Goal: Task Accomplishment & Management: Manage account settings

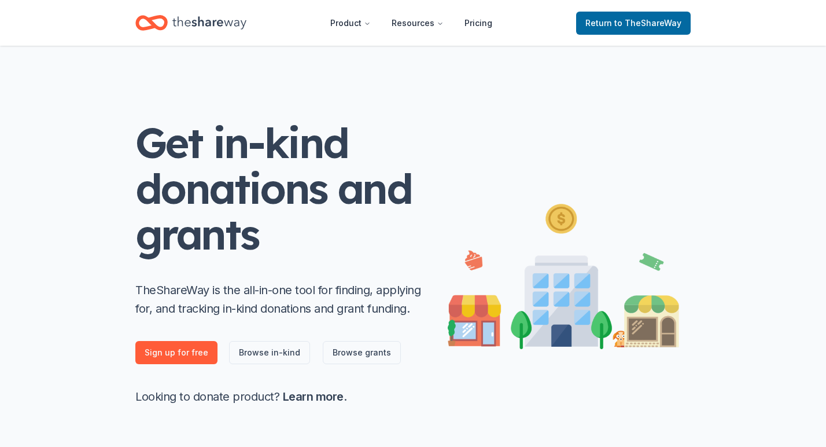
click at [206, 21] on icon "Home" at bounding box center [209, 23] width 74 height 24
click at [180, 20] on icon "Home" at bounding box center [209, 22] width 74 height 13
click at [187, 353] on link "Sign up for free" at bounding box center [176, 352] width 82 height 23
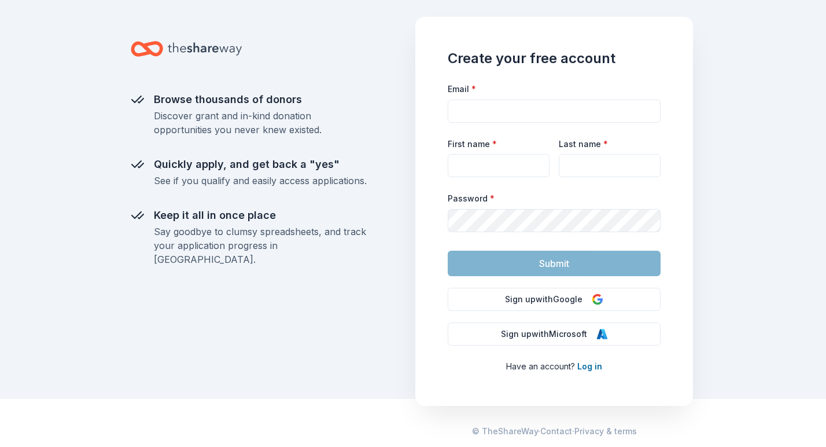
scroll to position [47, 0]
click at [583, 367] on link "Log in" at bounding box center [589, 367] width 25 height 10
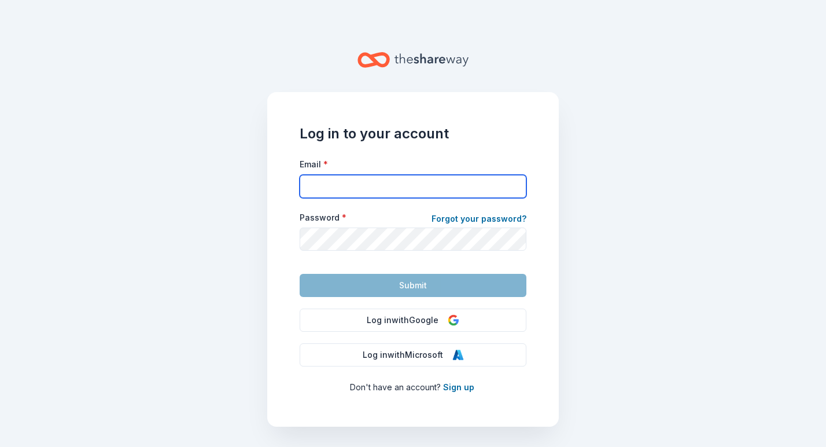
type input "[EMAIL_ADDRESS][DOMAIN_NAME]"
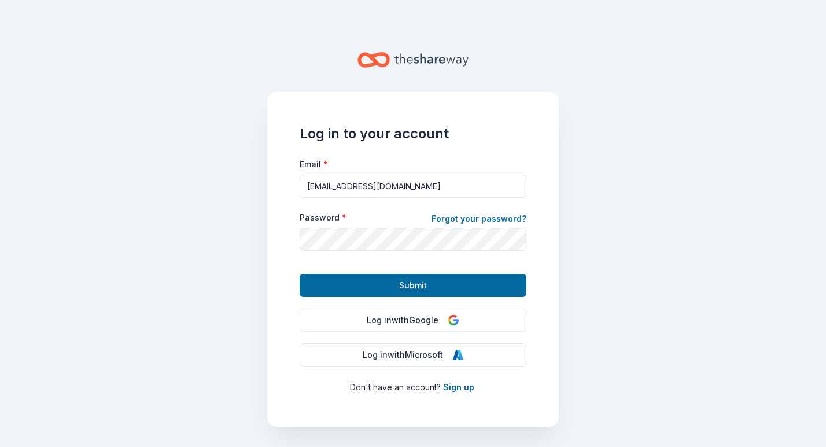
click at [559, 236] on div "Log in to your account Email * [EMAIL_ADDRESS][DOMAIN_NAME] Password * Forgot y…" at bounding box center [413, 257] width 296 height 422
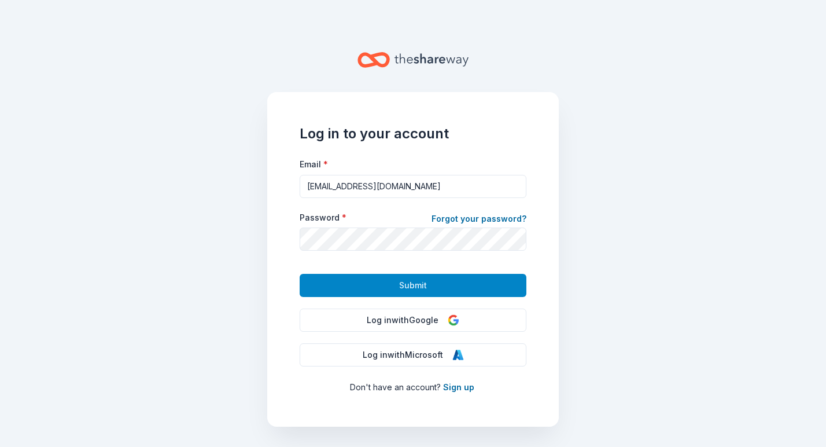
click at [409, 285] on span "Submit" at bounding box center [413, 285] width 28 height 14
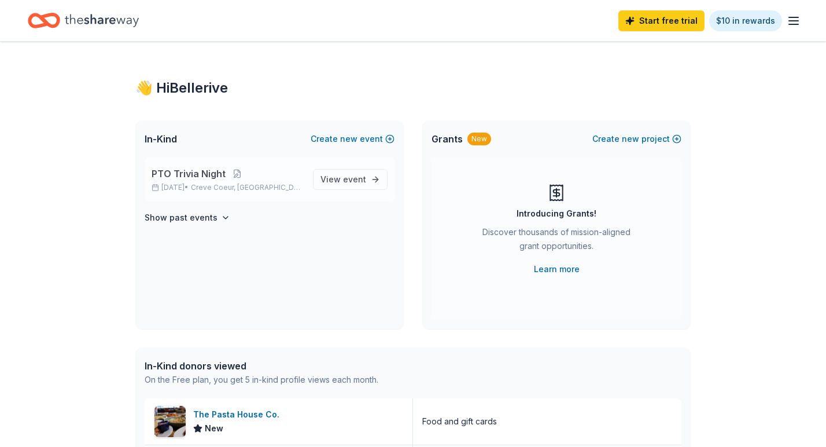
click at [200, 185] on p "[DATE] • Creve Coeur, [GEOGRAPHIC_DATA]" at bounding box center [228, 187] width 152 height 9
